Goal: Information Seeking & Learning: Find contact information

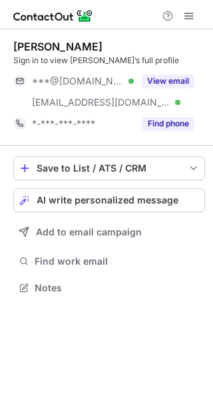
scroll to position [279, 213]
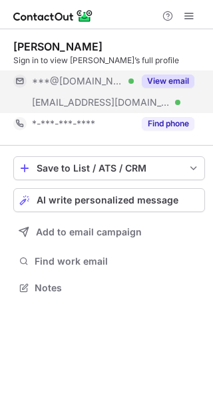
click at [160, 85] on button "View email" at bounding box center [168, 81] width 53 height 13
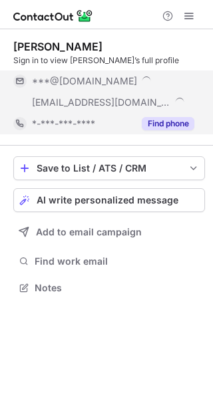
click at [166, 124] on button "Find phone" at bounding box center [168, 123] width 53 height 13
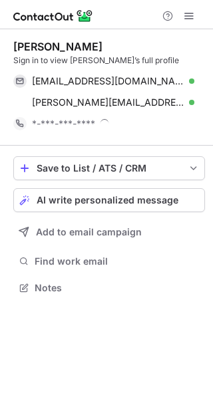
scroll to position [288, 213]
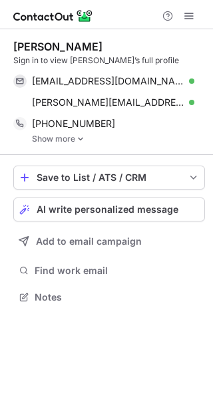
click at [69, 141] on link "Show more" at bounding box center [118, 138] width 173 height 9
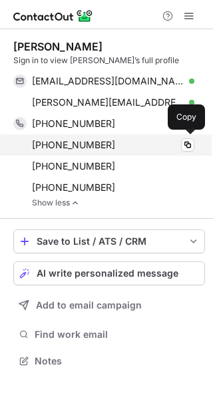
scroll to position [352, 213]
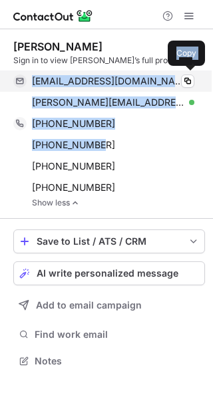
drag, startPoint x: 97, startPoint y: 140, endPoint x: 33, endPoint y: 87, distance: 83.2
click at [33, 87] on div "Elizabeth Sheynzon Sign in to view Elizabeth’s full profile esheynzon@gmail.com…" at bounding box center [109, 124] width 192 height 168
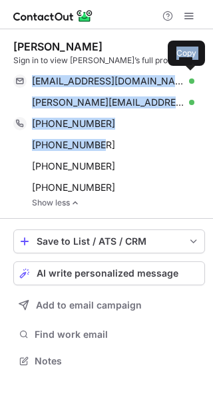
copy div "esheynzon@gmail.com Verified Copy elizabeth.sheynzon@advocatehealth.com Verifie…"
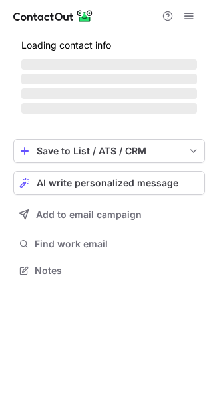
scroll to position [258, 213]
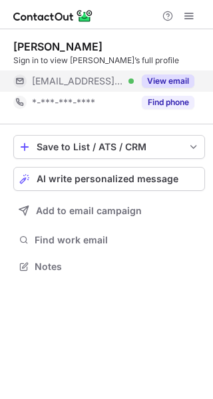
click at [160, 90] on div "View email" at bounding box center [164, 81] width 61 height 21
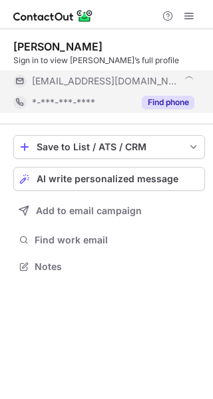
click at [162, 101] on button "Find phone" at bounding box center [168, 102] width 53 height 13
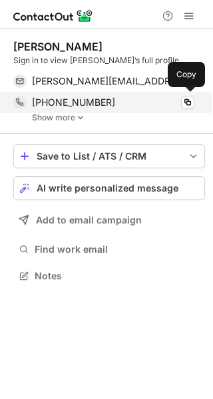
scroll to position [267, 213]
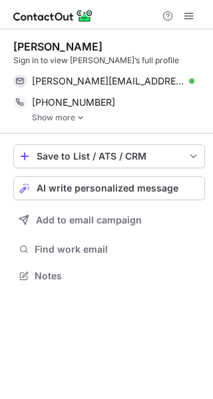
click at [59, 119] on link "Show more" at bounding box center [118, 117] width 173 height 9
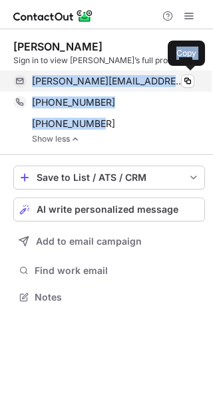
drag, startPoint x: 59, startPoint y: 119, endPoint x: 29, endPoint y: 88, distance: 43.3
click at [29, 88] on div "[PERSON_NAME] Sign in to view [PERSON_NAME]’s full profile [PERSON_NAME][EMAIL_…" at bounding box center [109, 92] width 192 height 104
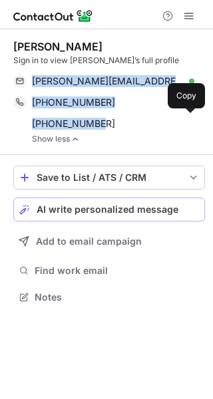
copy div "[PERSON_NAME][EMAIL_ADDRESS][PERSON_NAME][DOMAIN_NAME] Verified Copy [PHONE_NUM…"
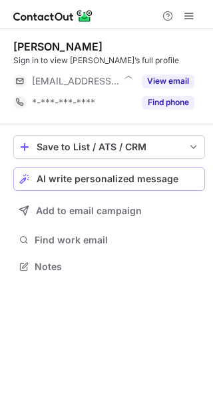
scroll to position [258, 213]
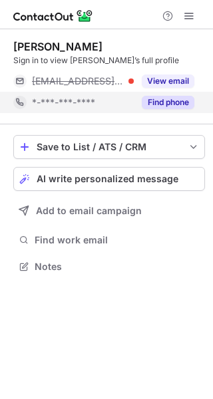
click at [161, 101] on button "Find phone" at bounding box center [168, 102] width 53 height 13
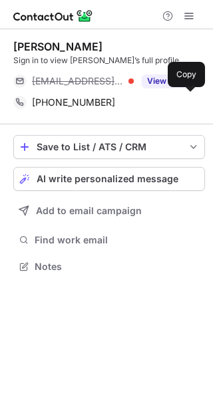
click at [161, 101] on div "+12127776249" at bounding box center [113, 103] width 162 height 12
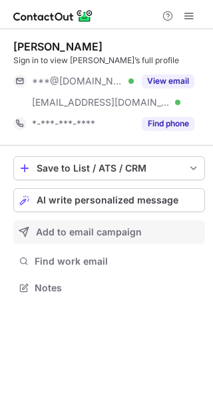
scroll to position [279, 213]
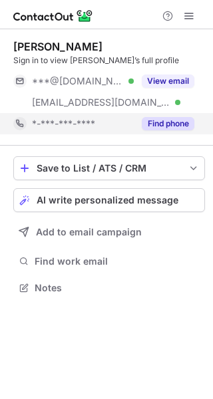
click at [120, 128] on div "*-***-***-****" at bounding box center [83, 124] width 102 height 12
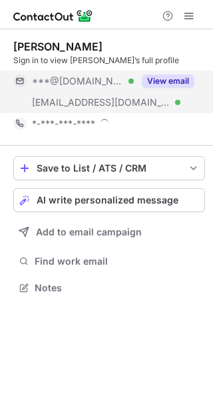
click at [120, 106] on span "[EMAIL_ADDRESS][DOMAIN_NAME]" at bounding box center [101, 103] width 138 height 12
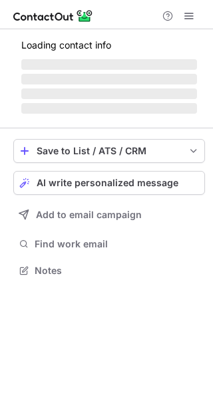
scroll to position [279, 213]
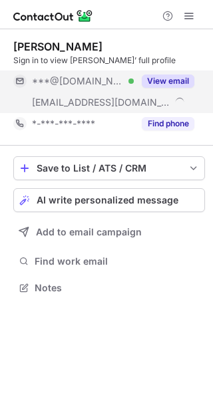
click at [161, 86] on button "View email" at bounding box center [168, 81] width 53 height 13
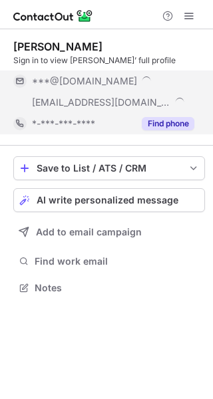
click at [158, 124] on button "Find phone" at bounding box center [168, 123] width 53 height 13
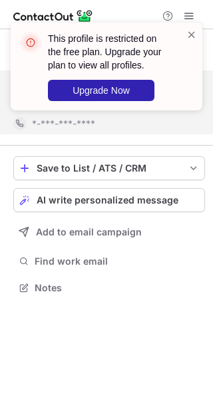
click at [198, 33] on div "This profile is restricted on the free plan. Upgrade your plan to view all prof…" at bounding box center [107, 67] width 192 height 88
